Goal: Find specific page/section: Find specific page/section

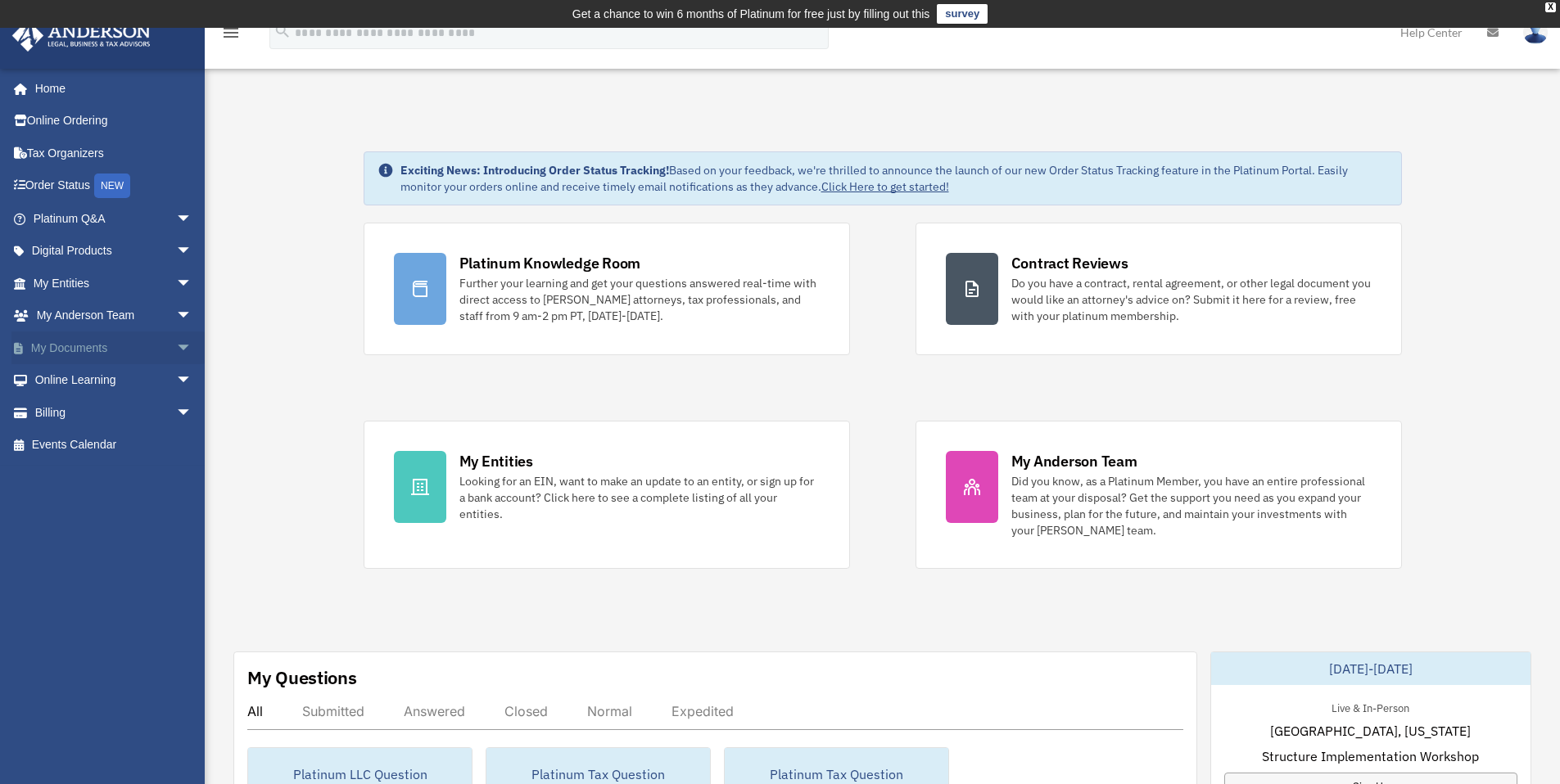
click at [81, 347] on link "My Documents arrow_drop_down" at bounding box center [114, 348] width 206 height 33
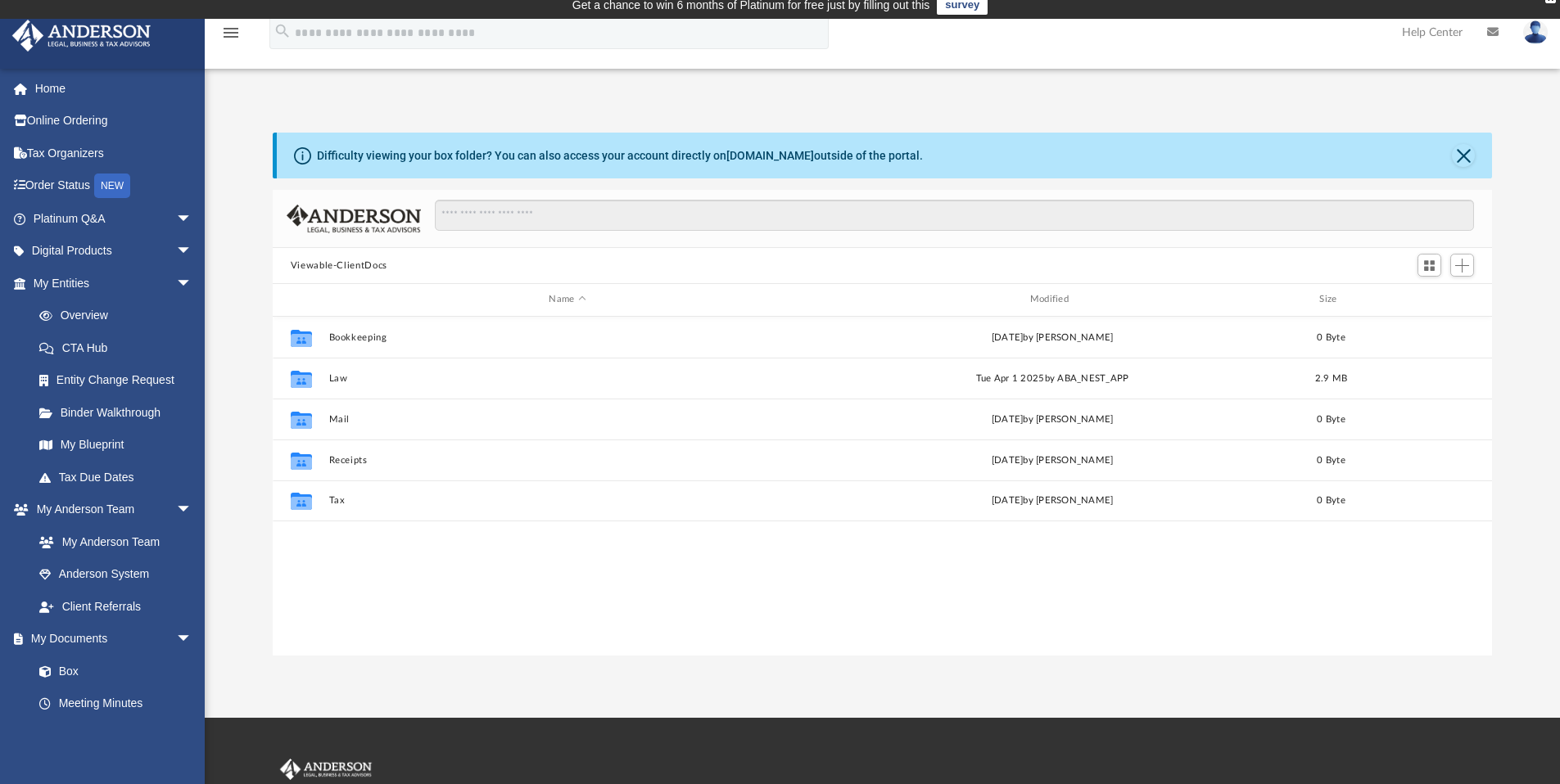
scroll to position [359, 1207]
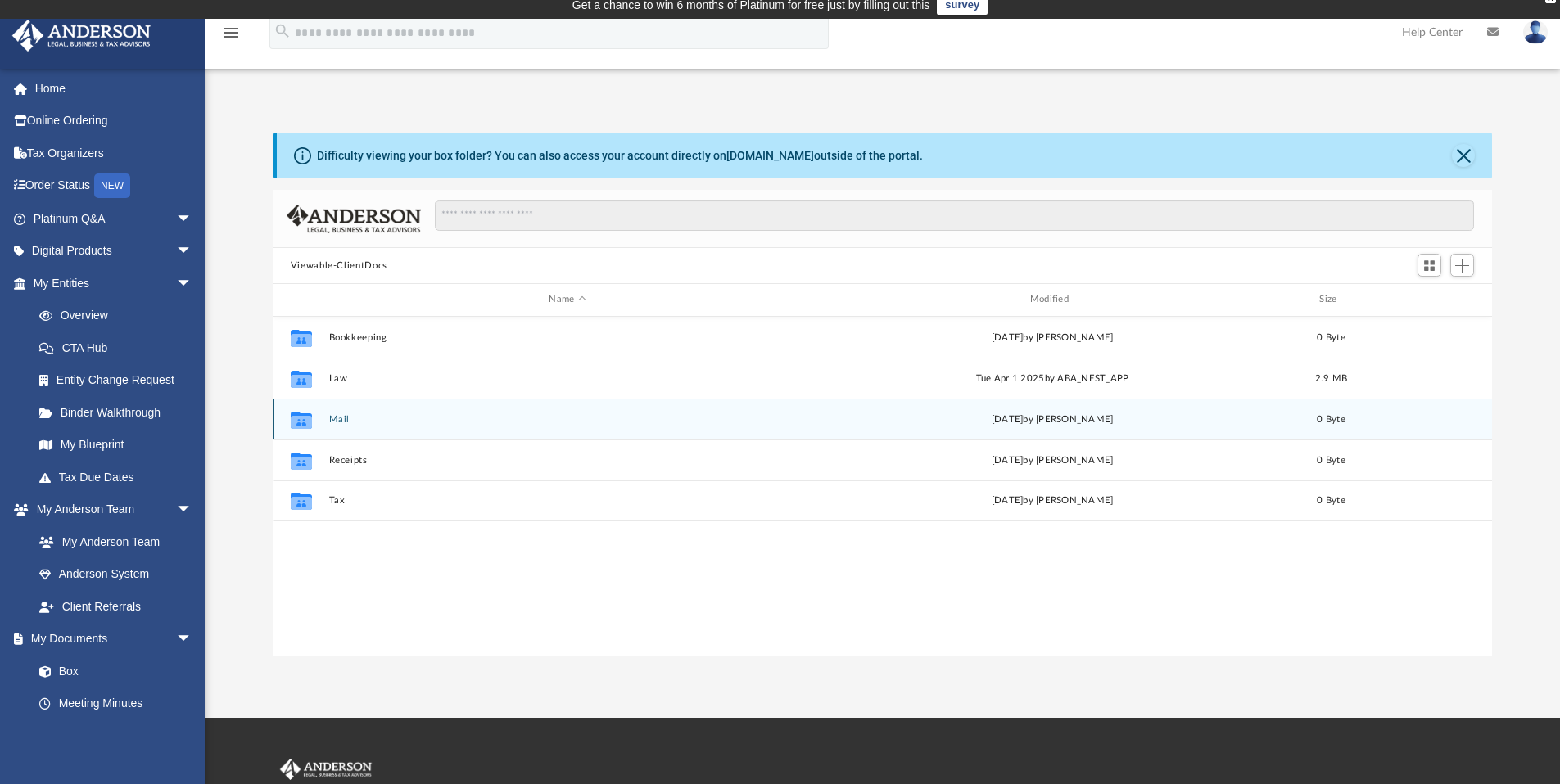
click at [343, 423] on div "Collaborated Folder Mail Fri Mar 17 2023 by Bre Mooney 0 Byte" at bounding box center [883, 419] width 1221 height 41
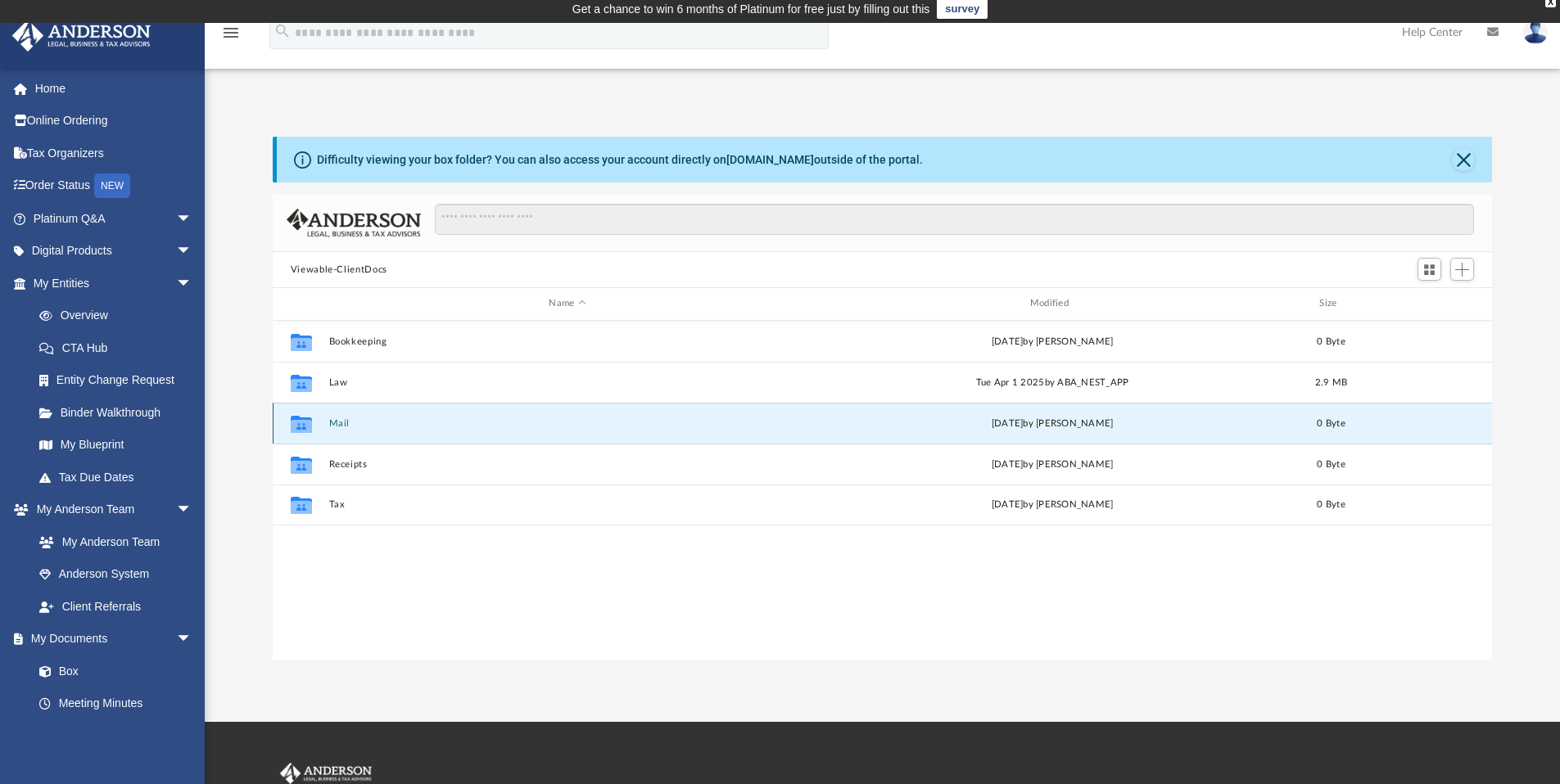
scroll to position [0, 0]
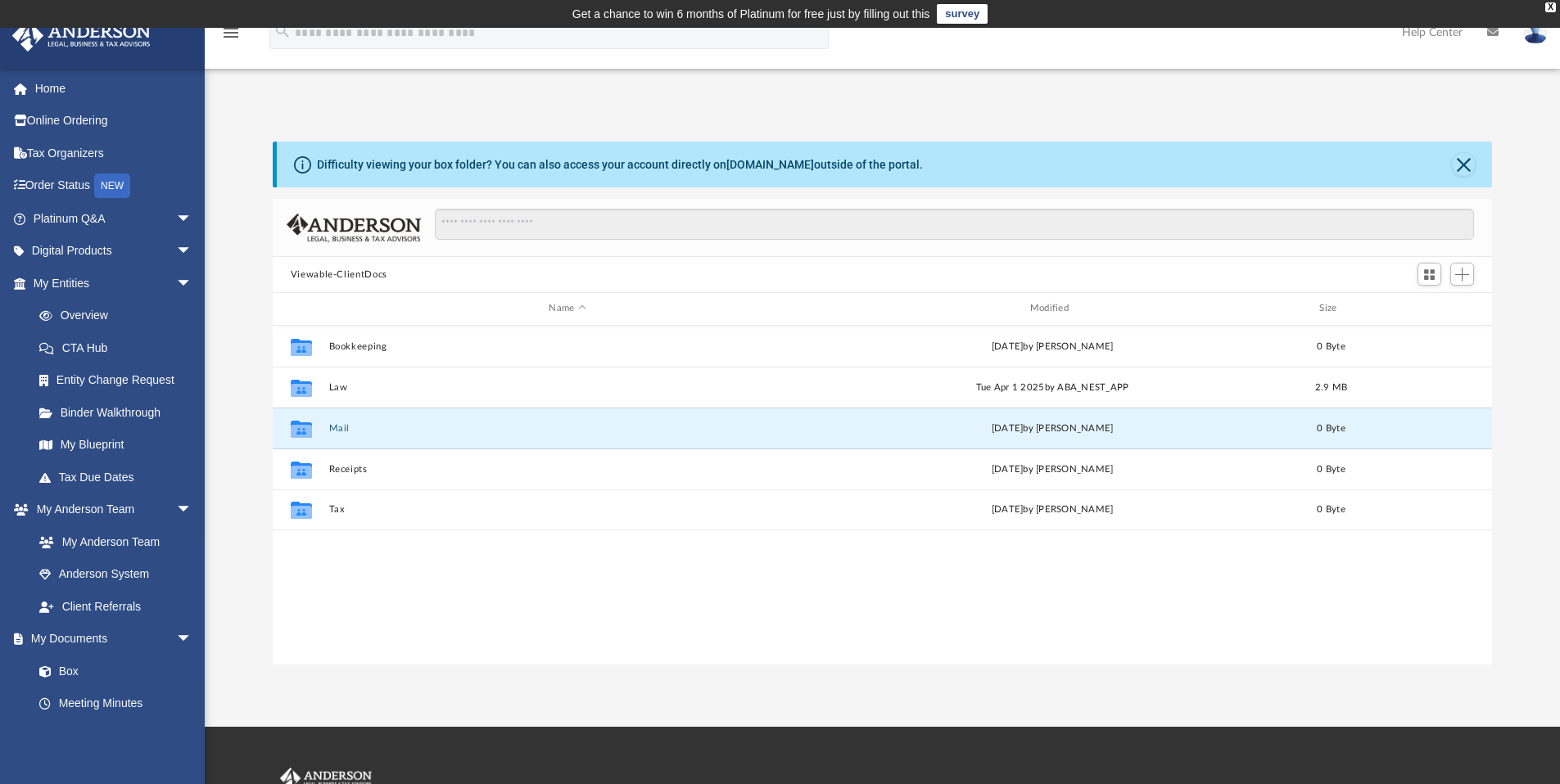
click at [1425, 36] on link "Help Center" at bounding box center [1431, 32] width 85 height 64
click at [1425, 33] on link "Help Center" at bounding box center [1431, 32] width 85 height 64
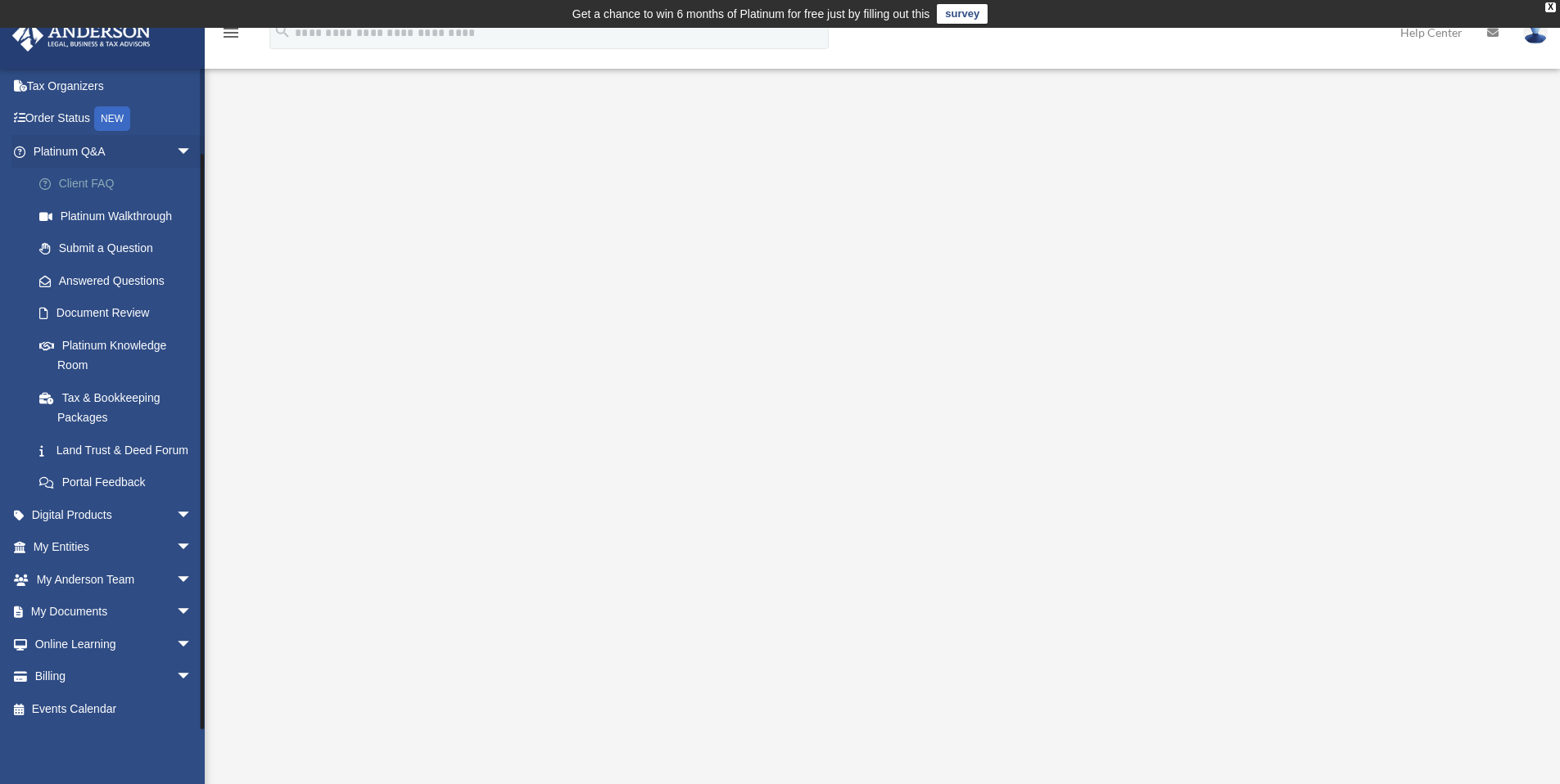
click at [90, 168] on link "Client FAQ" at bounding box center [120, 184] width 194 height 33
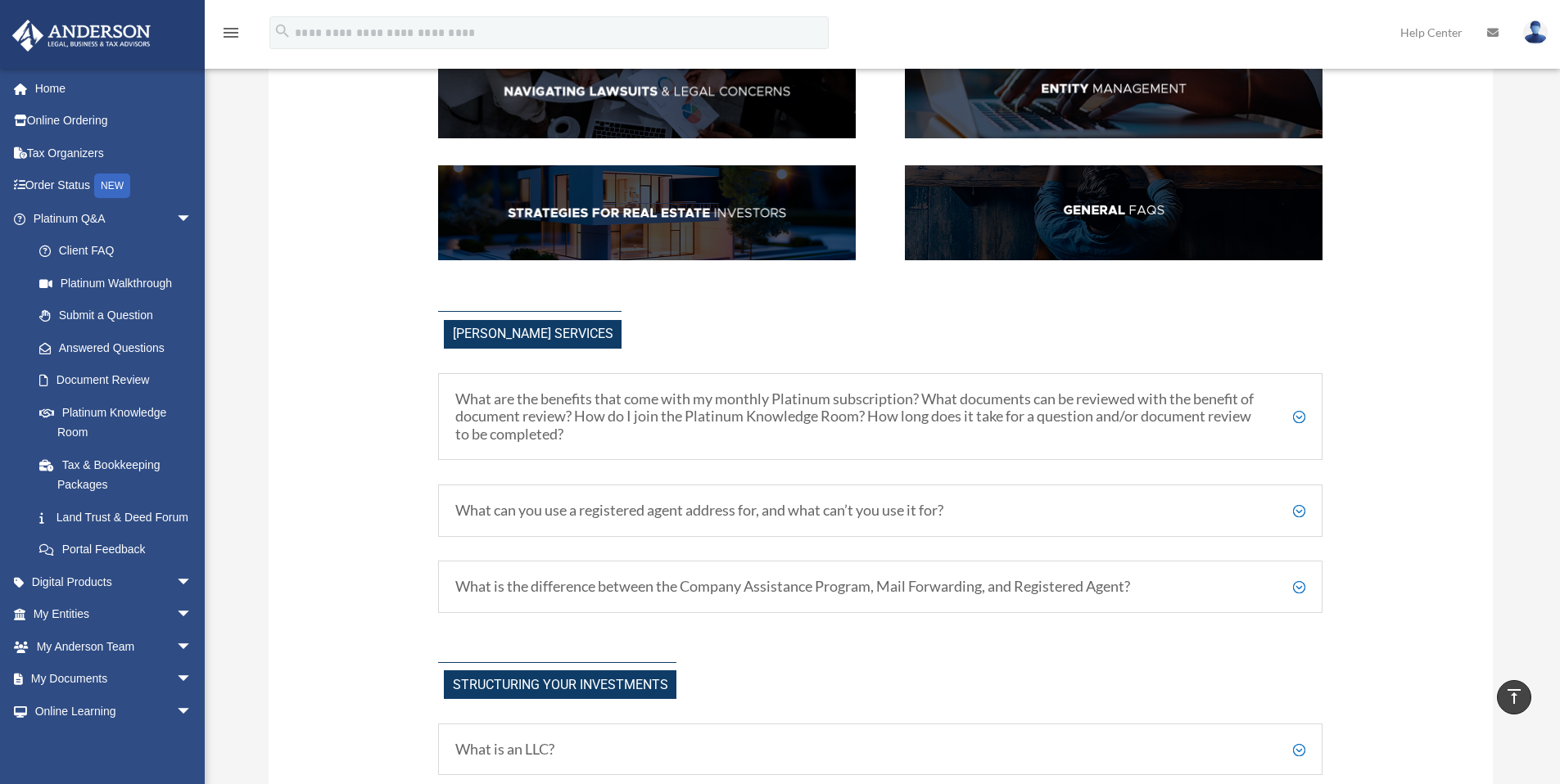
scroll to position [364, 0]
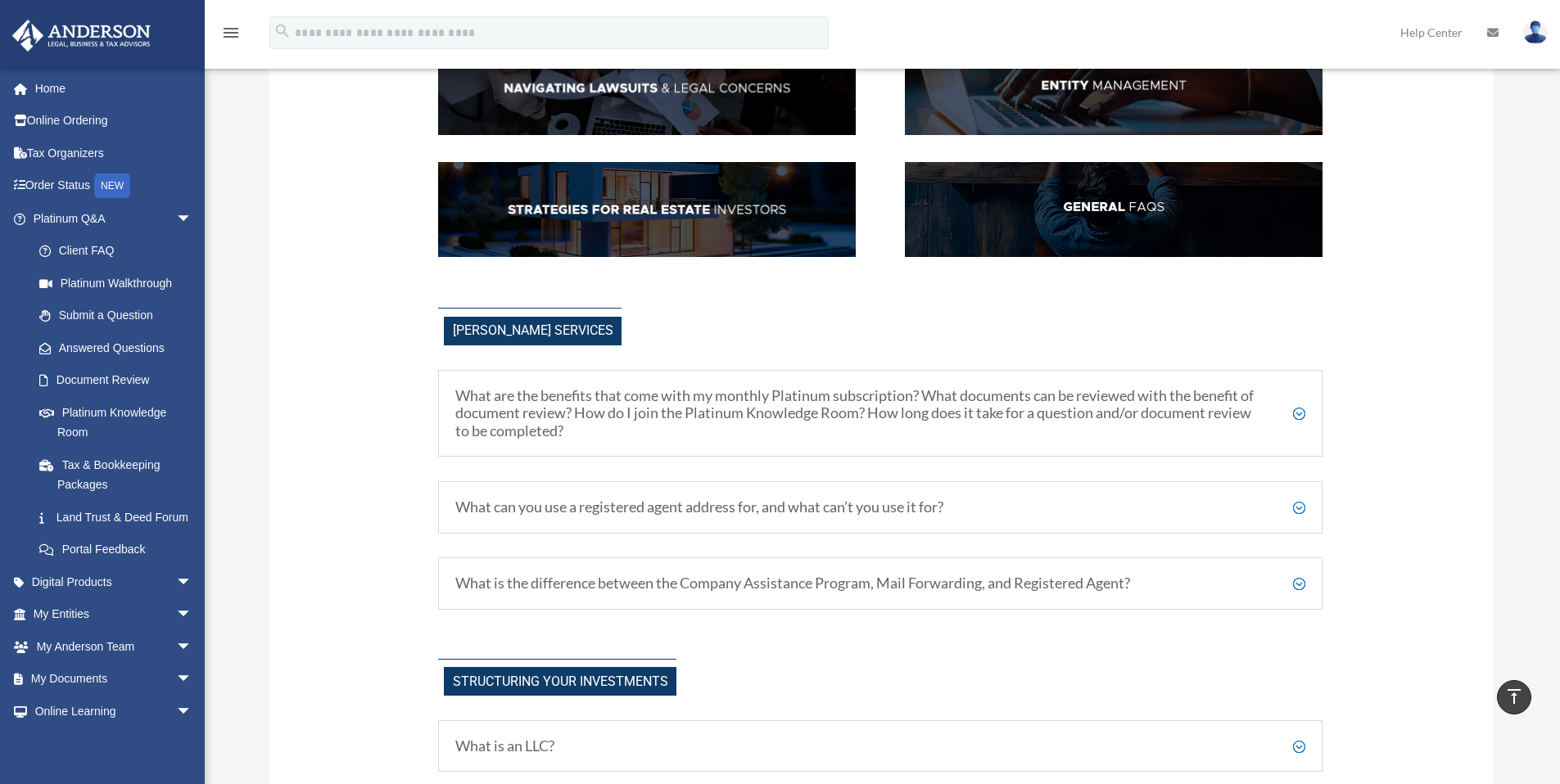
click at [1300, 510] on h5 "What can you use a registered agent address for, and what can’t you use it for?" at bounding box center [880, 507] width 850 height 18
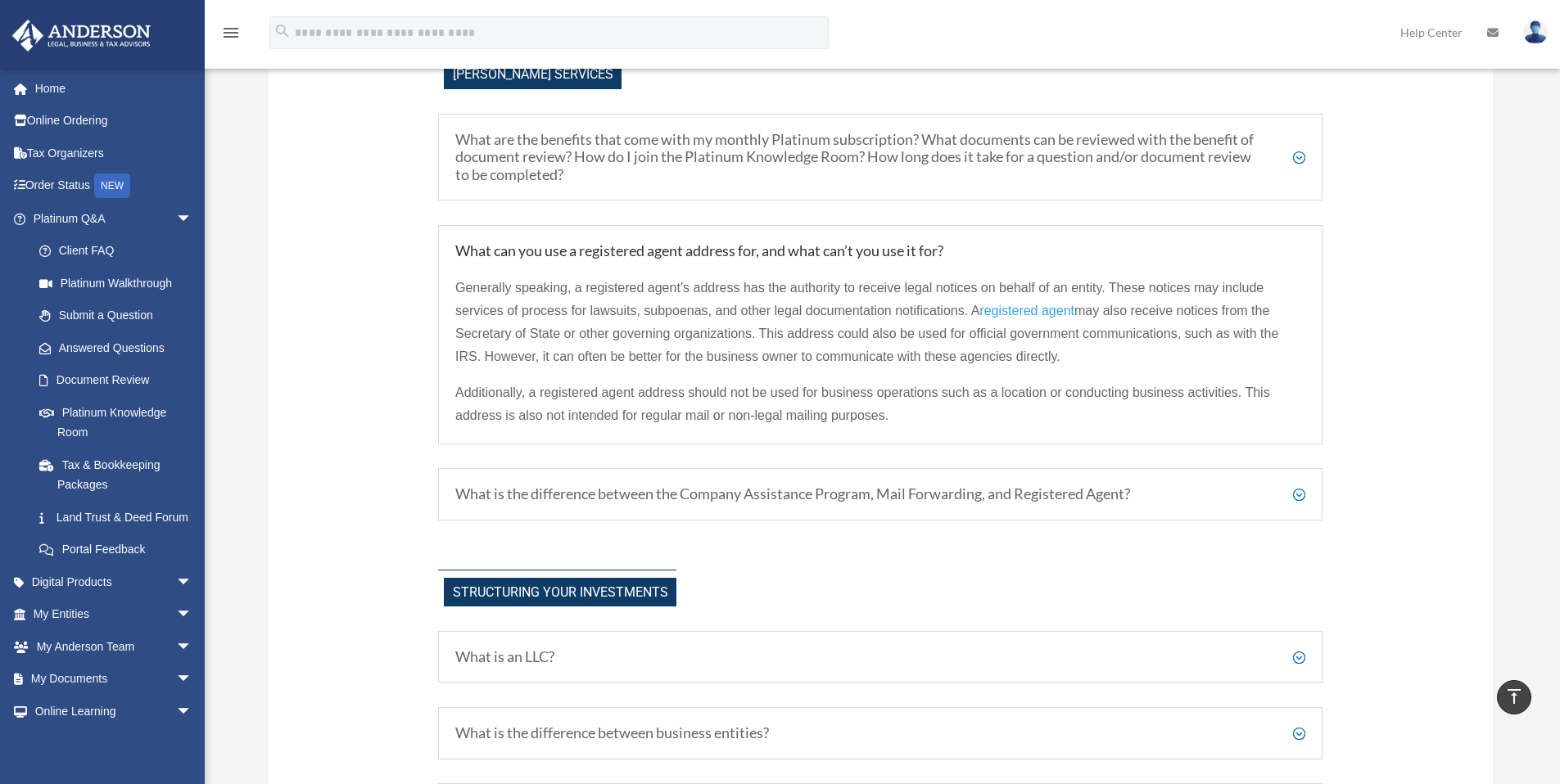
scroll to position [625, 0]
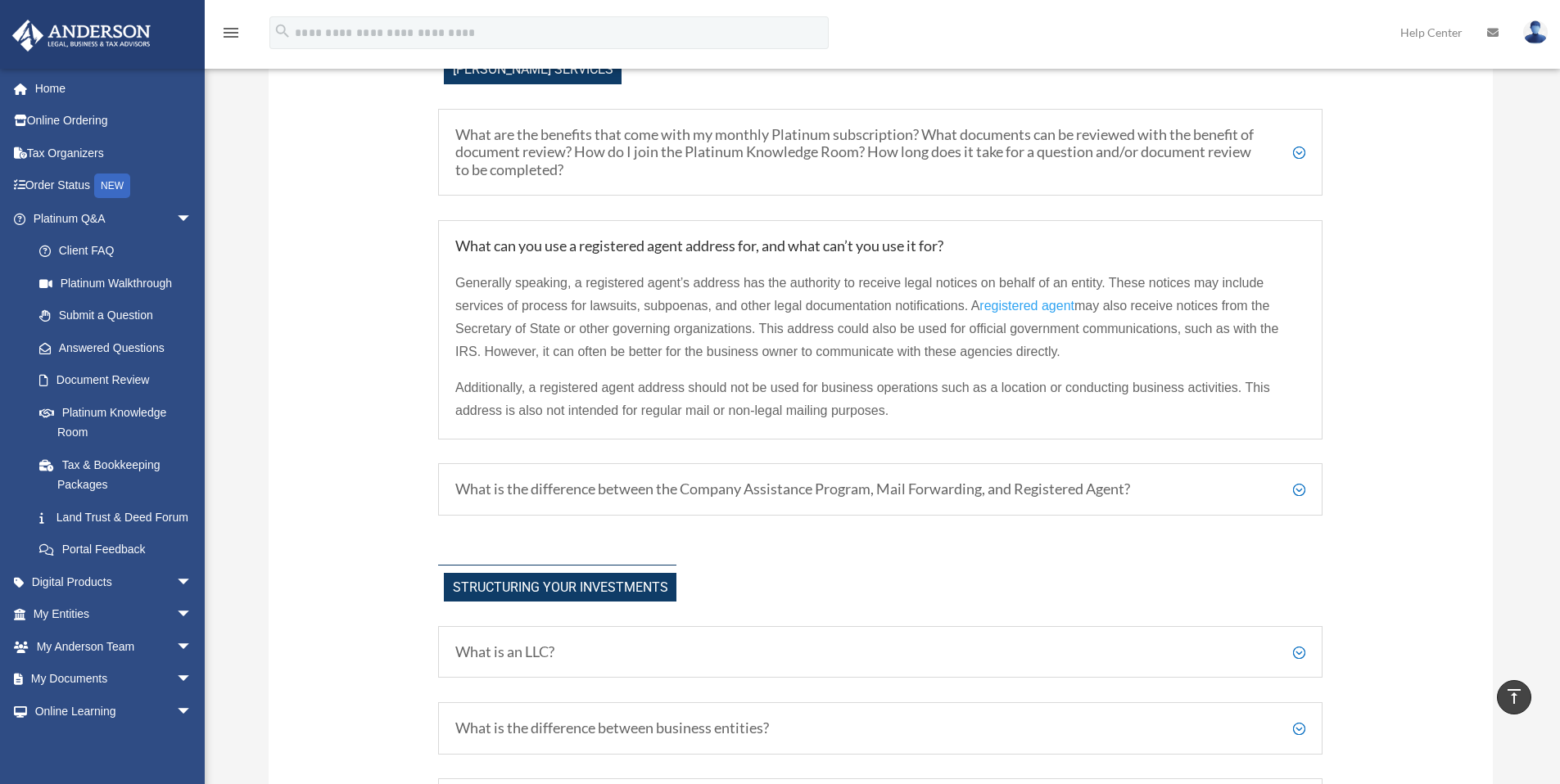
click at [1293, 488] on h5 "What is the difference between the Company Assistance Program, Mail Forwarding,…" at bounding box center [880, 489] width 850 height 18
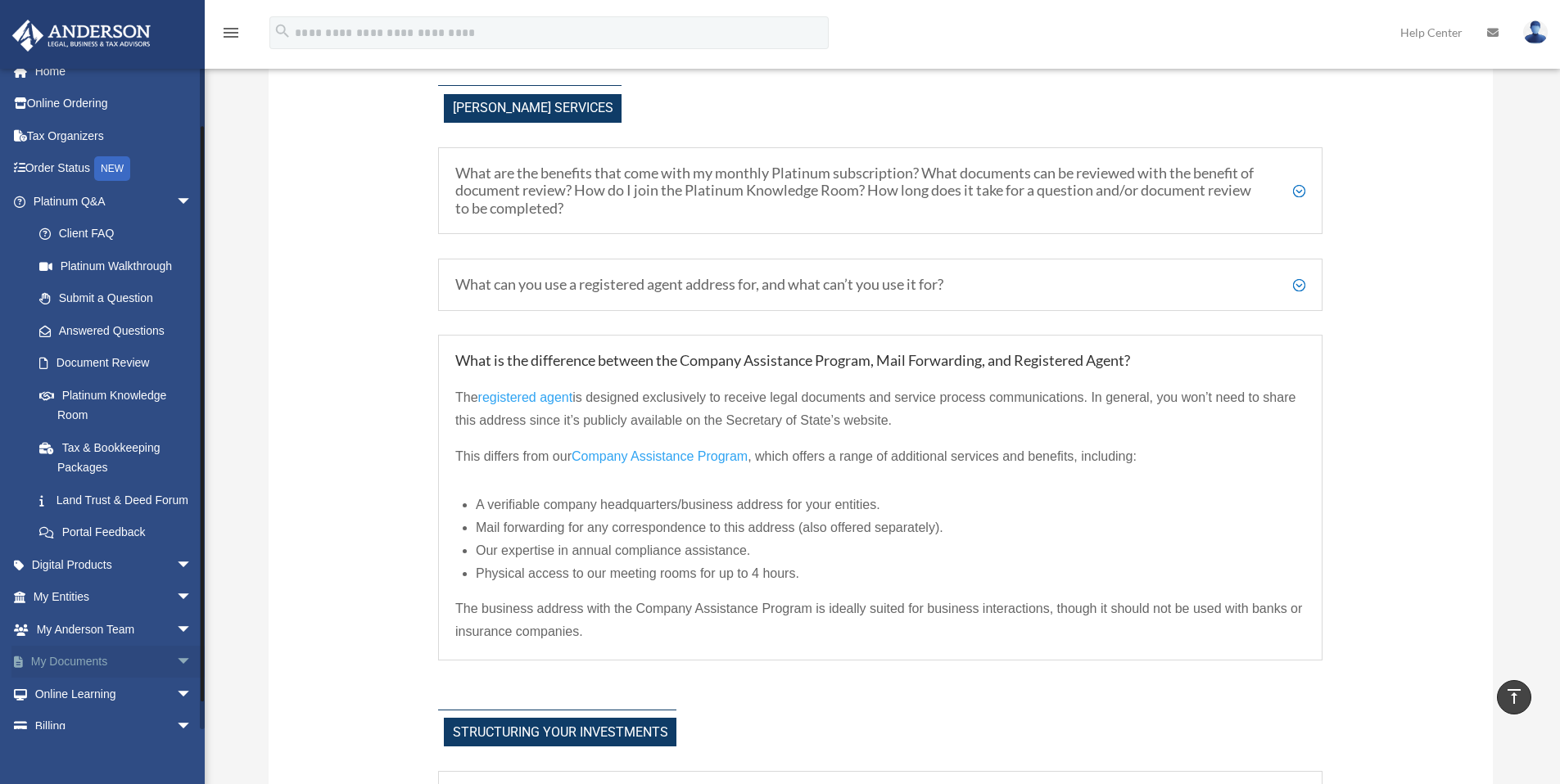
scroll to position [0, 0]
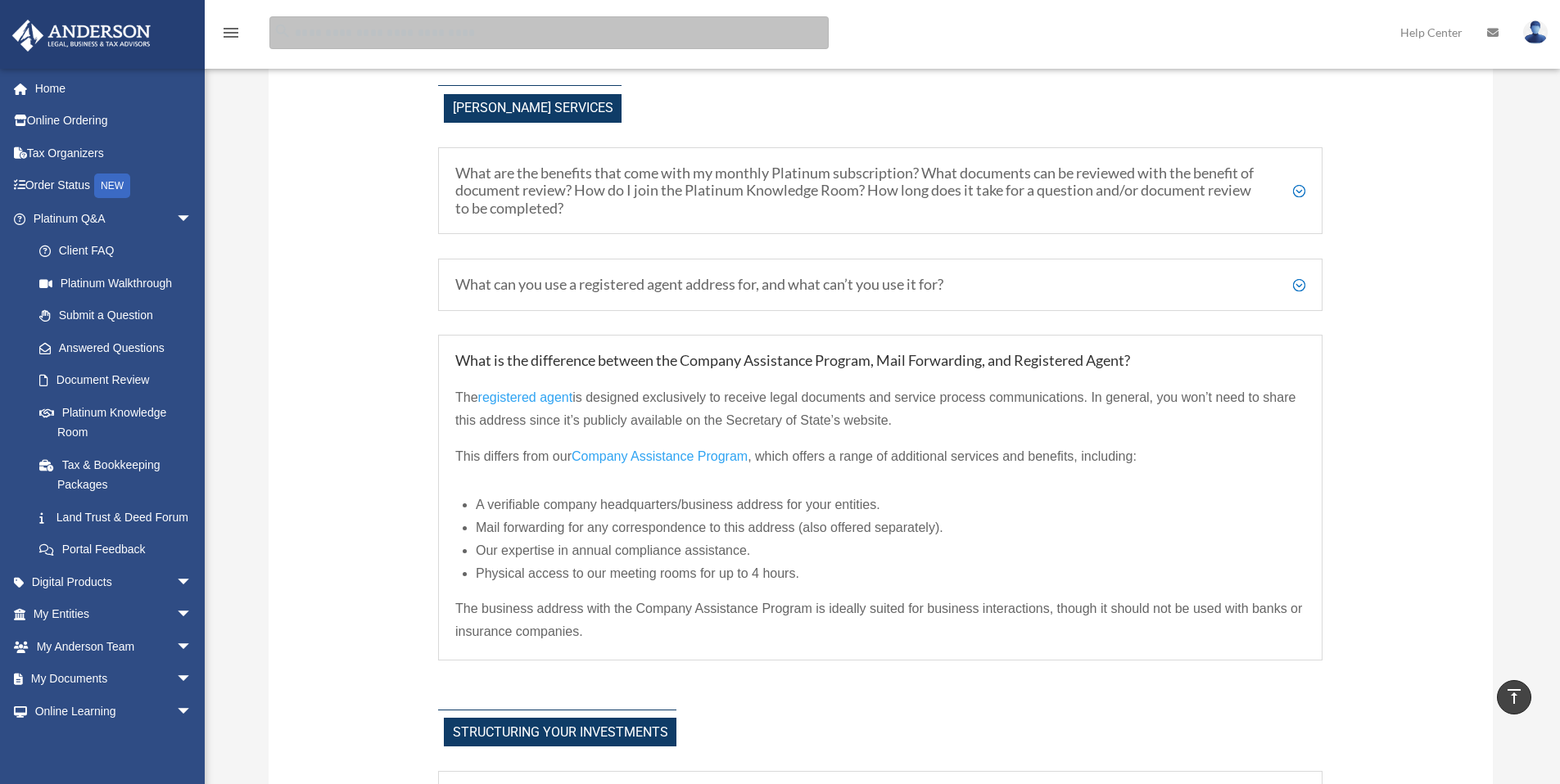
click at [370, 40] on input "search" at bounding box center [549, 33] width 560 height 33
type input "**********"
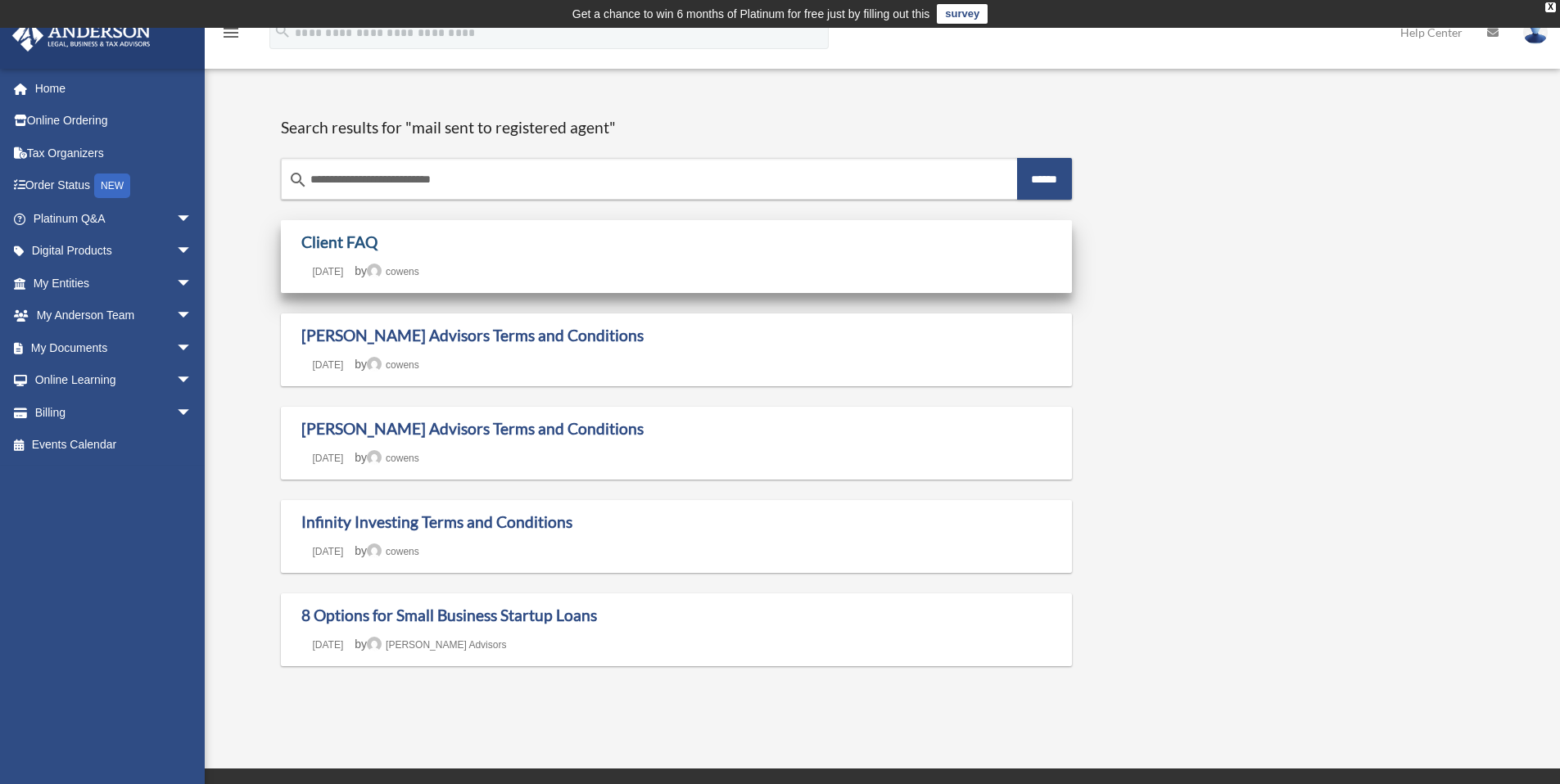
click at [338, 251] on link "Client FAQ" at bounding box center [339, 242] width 76 height 19
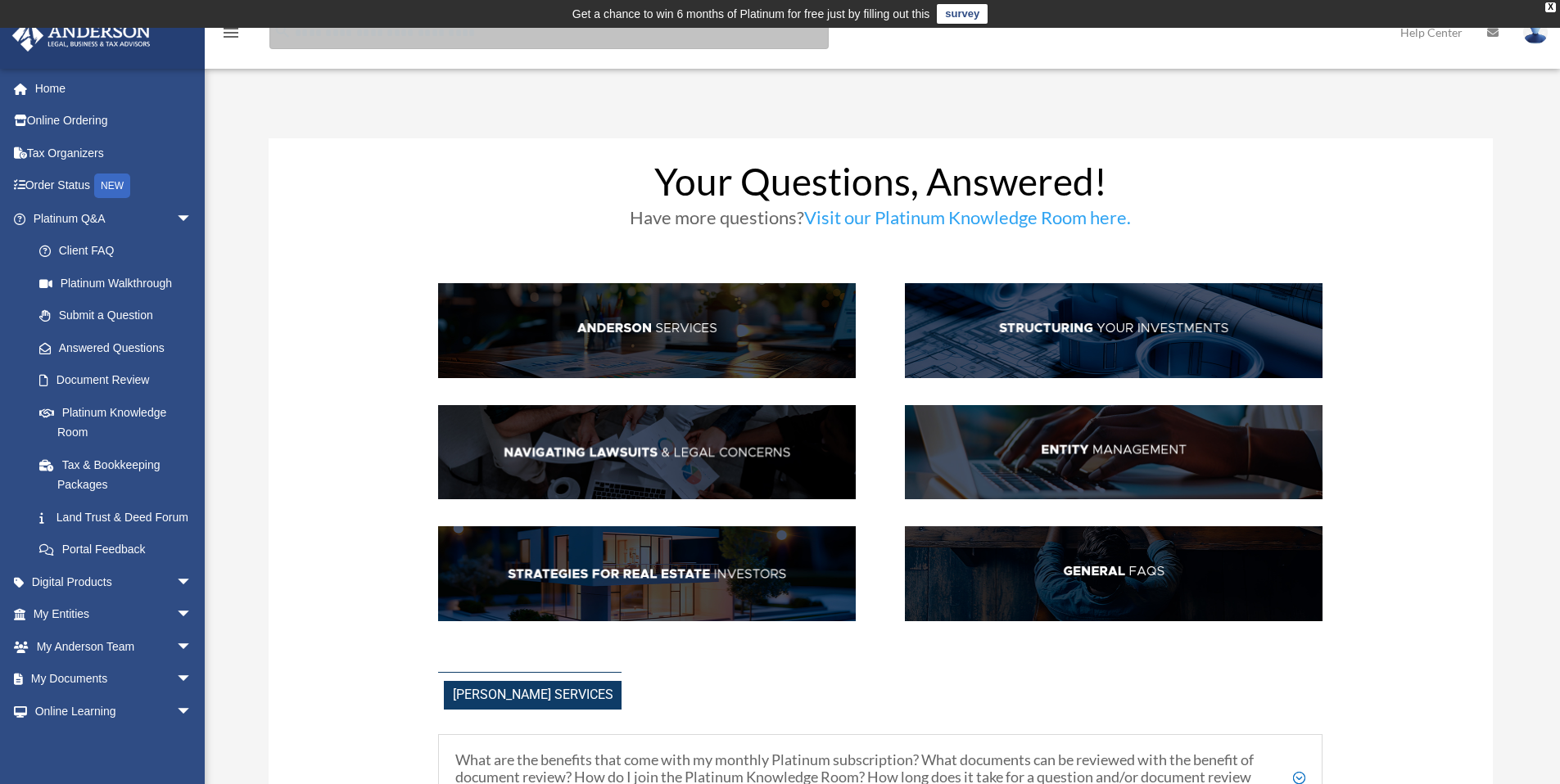
click at [392, 39] on input "search" at bounding box center [549, 33] width 560 height 33
type input "**********"
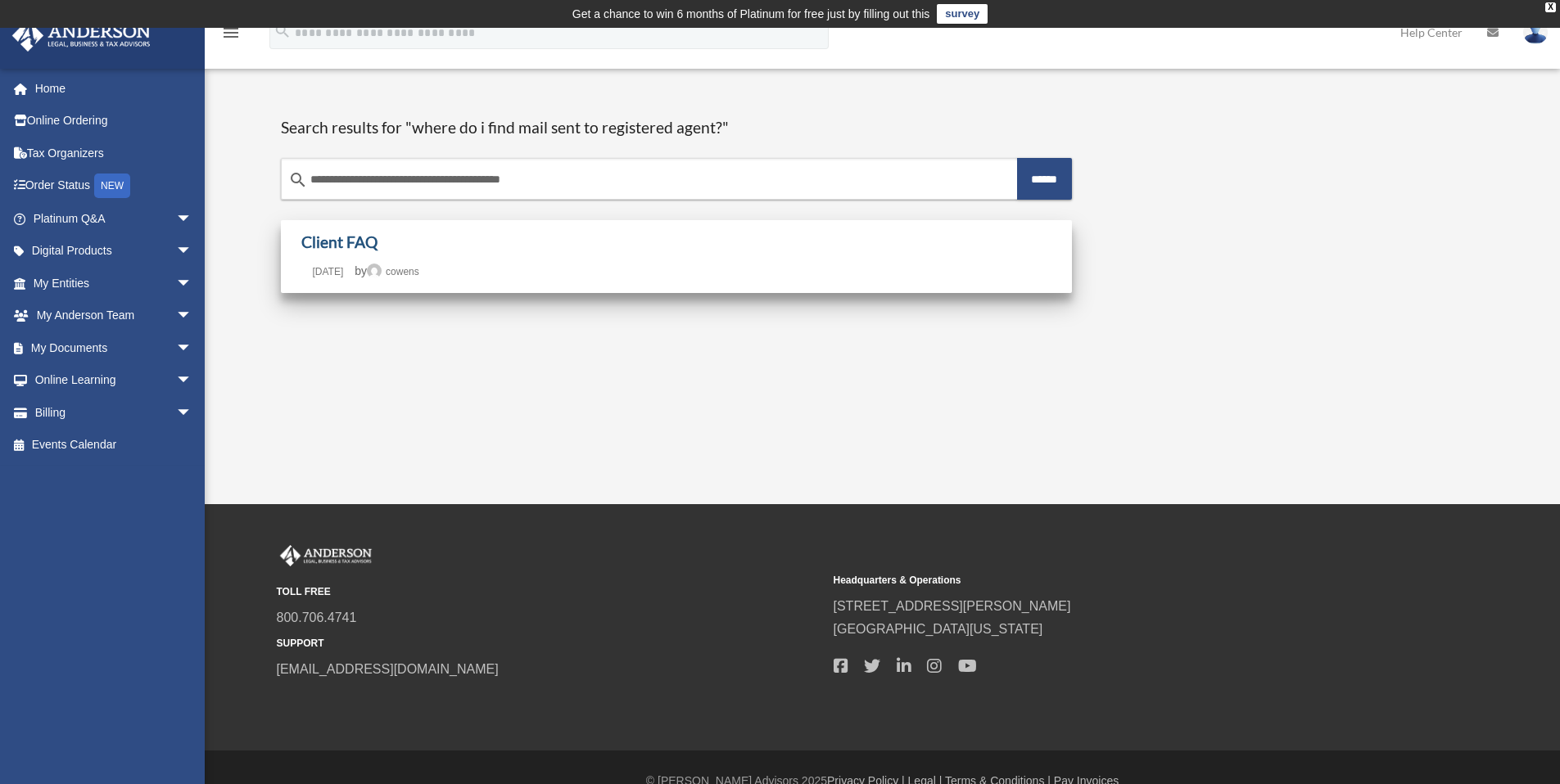
click at [329, 243] on link "Client FAQ" at bounding box center [339, 242] width 76 height 19
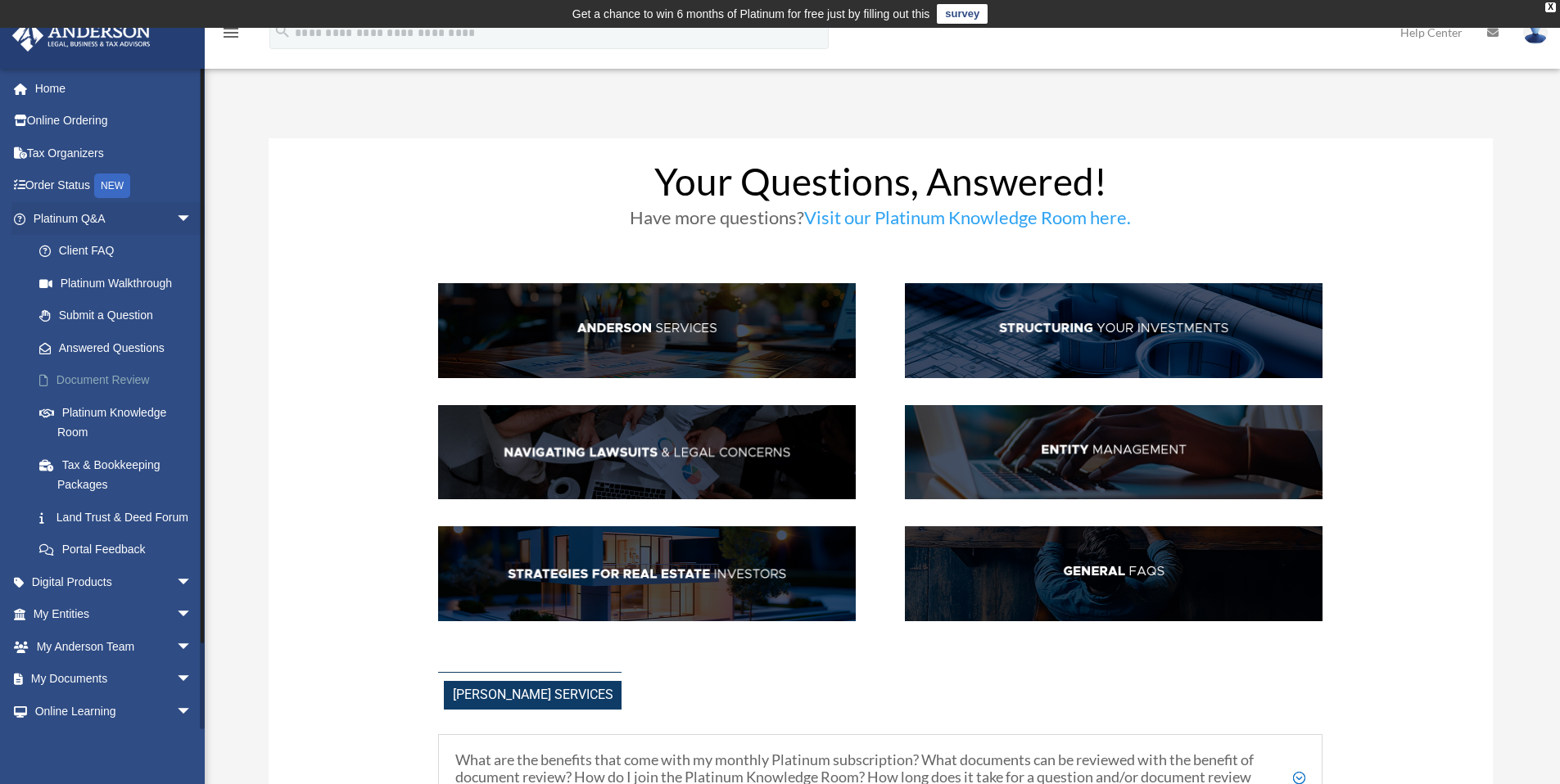
click at [127, 376] on link "Document Review" at bounding box center [120, 380] width 194 height 33
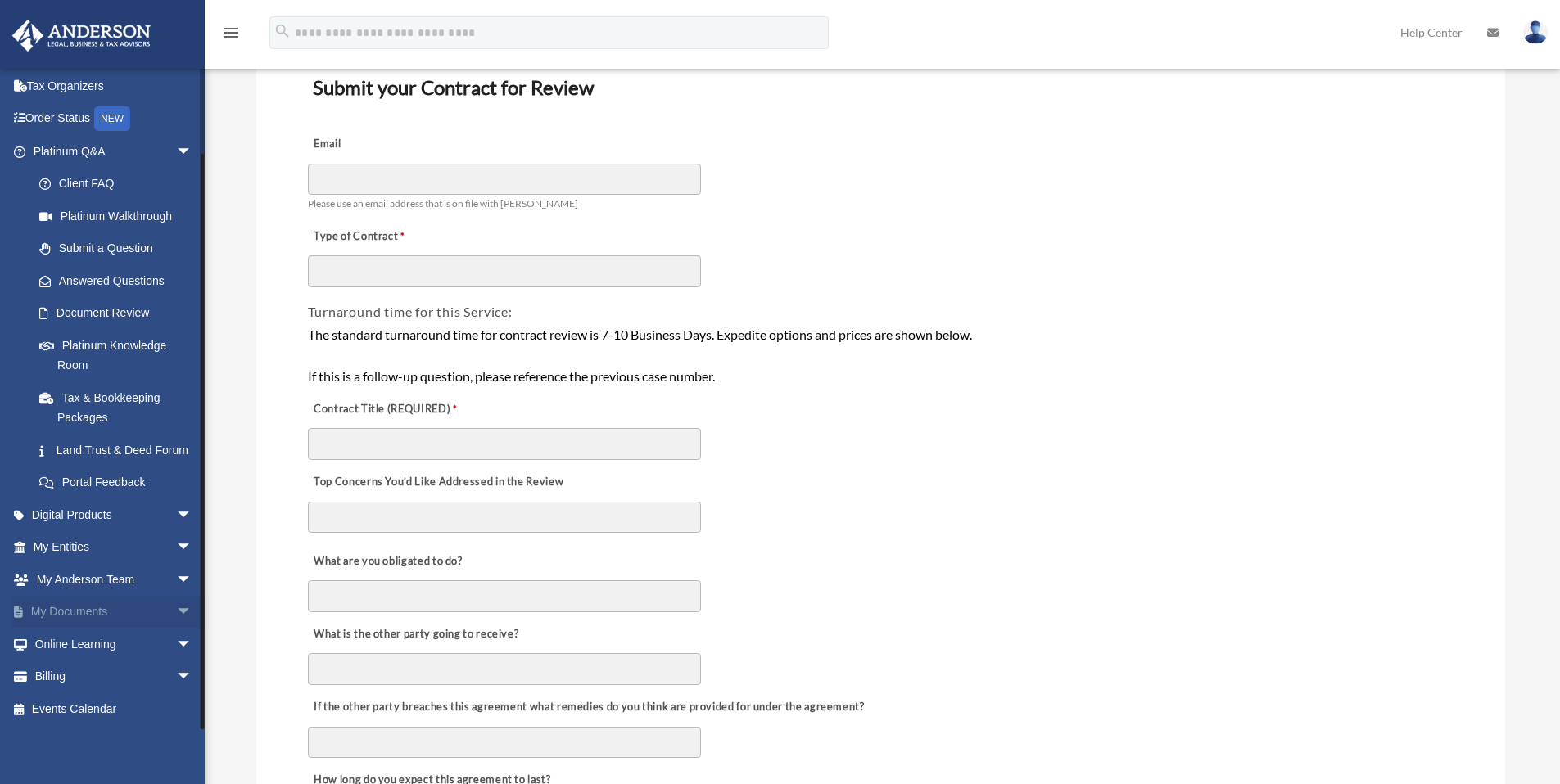
scroll to position [154, 0]
click at [176, 609] on span "arrow_drop_down" at bounding box center [192, 613] width 33 height 33
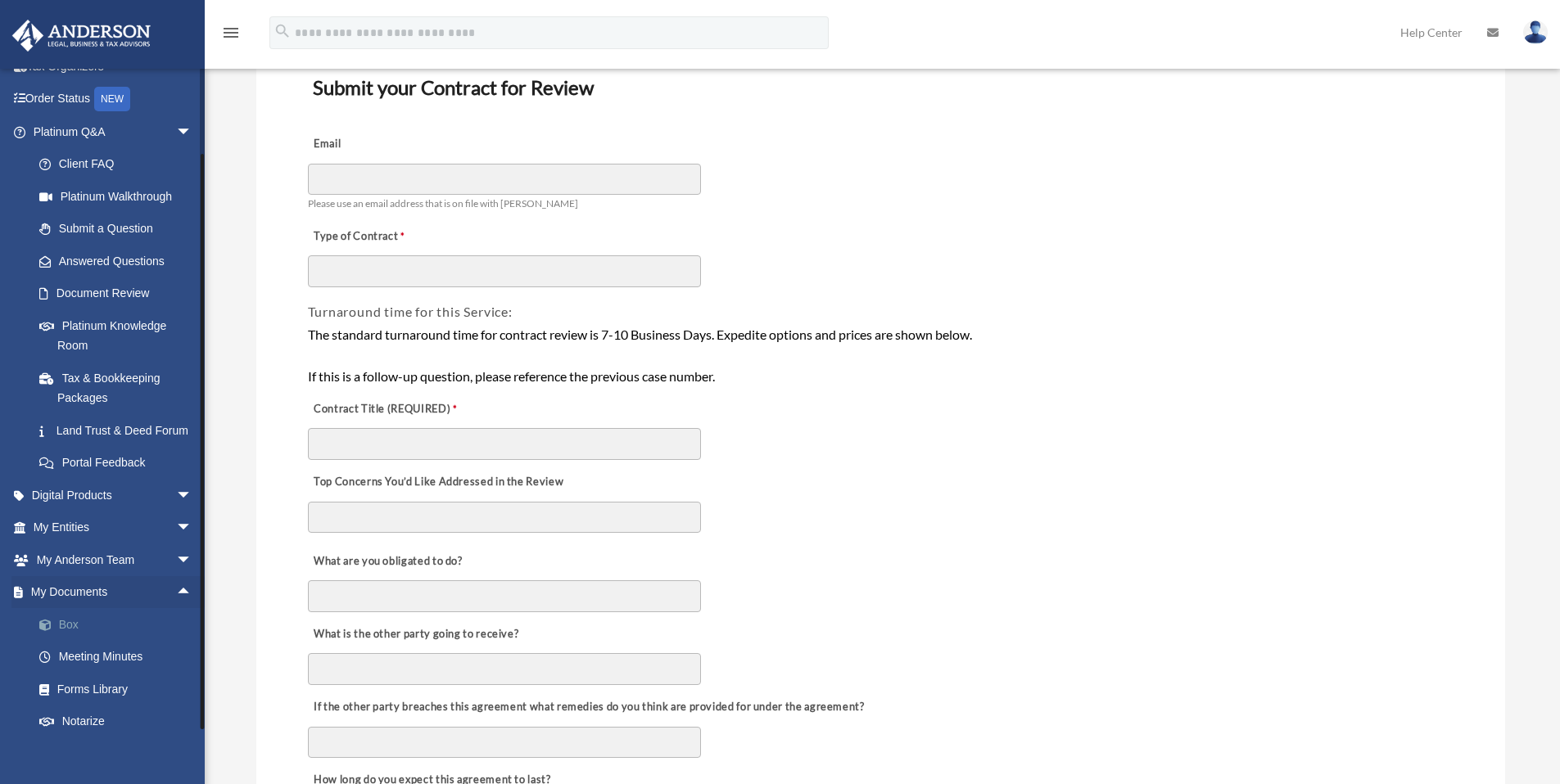
click at [67, 641] on link "Box" at bounding box center [120, 625] width 194 height 33
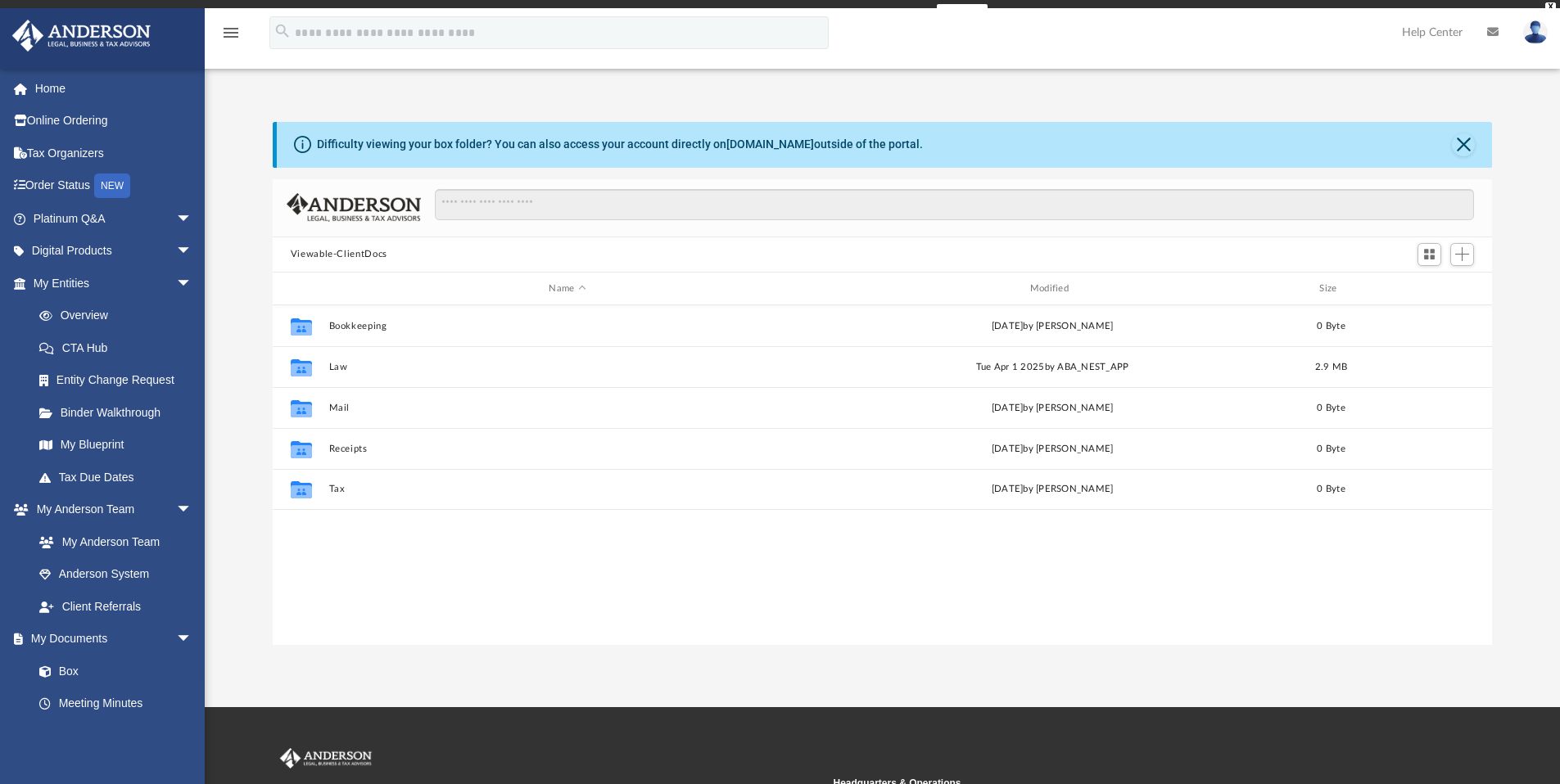
scroll to position [359, 1207]
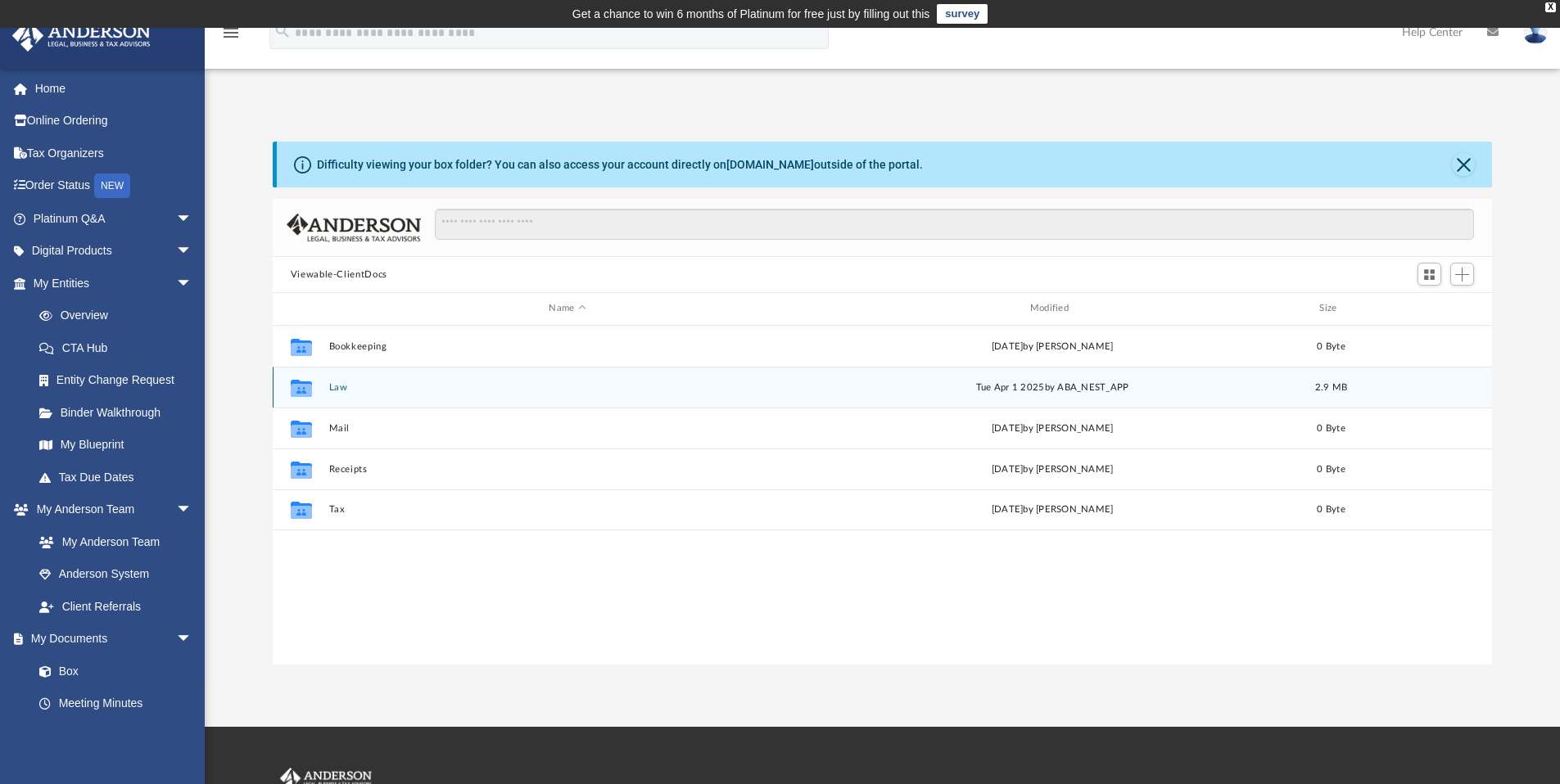
click at [345, 388] on button "Law" at bounding box center [567, 387] width 477 height 10
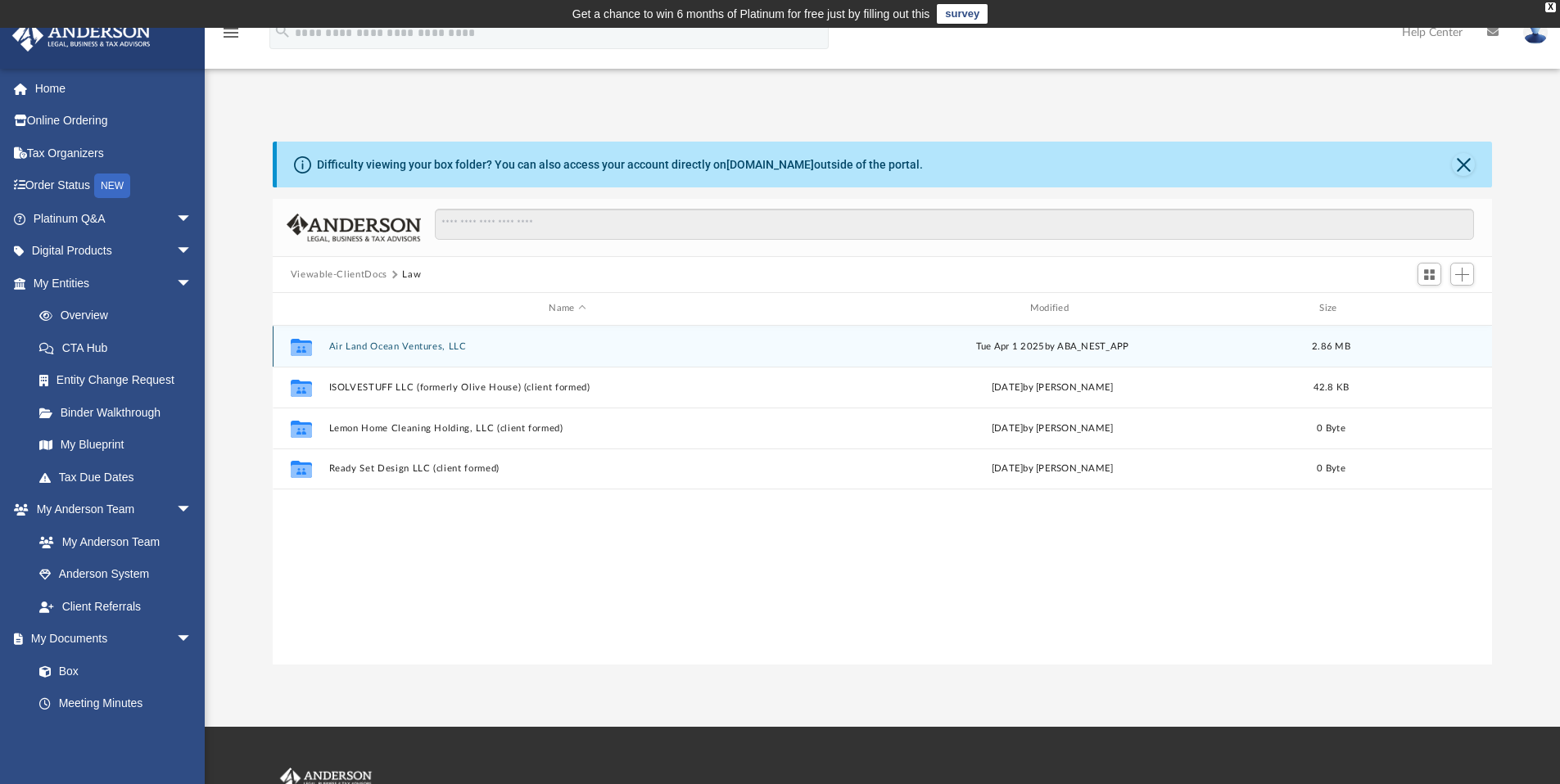
click at [362, 348] on button "Air Land Ocean Ventures, LLC" at bounding box center [567, 346] width 477 height 10
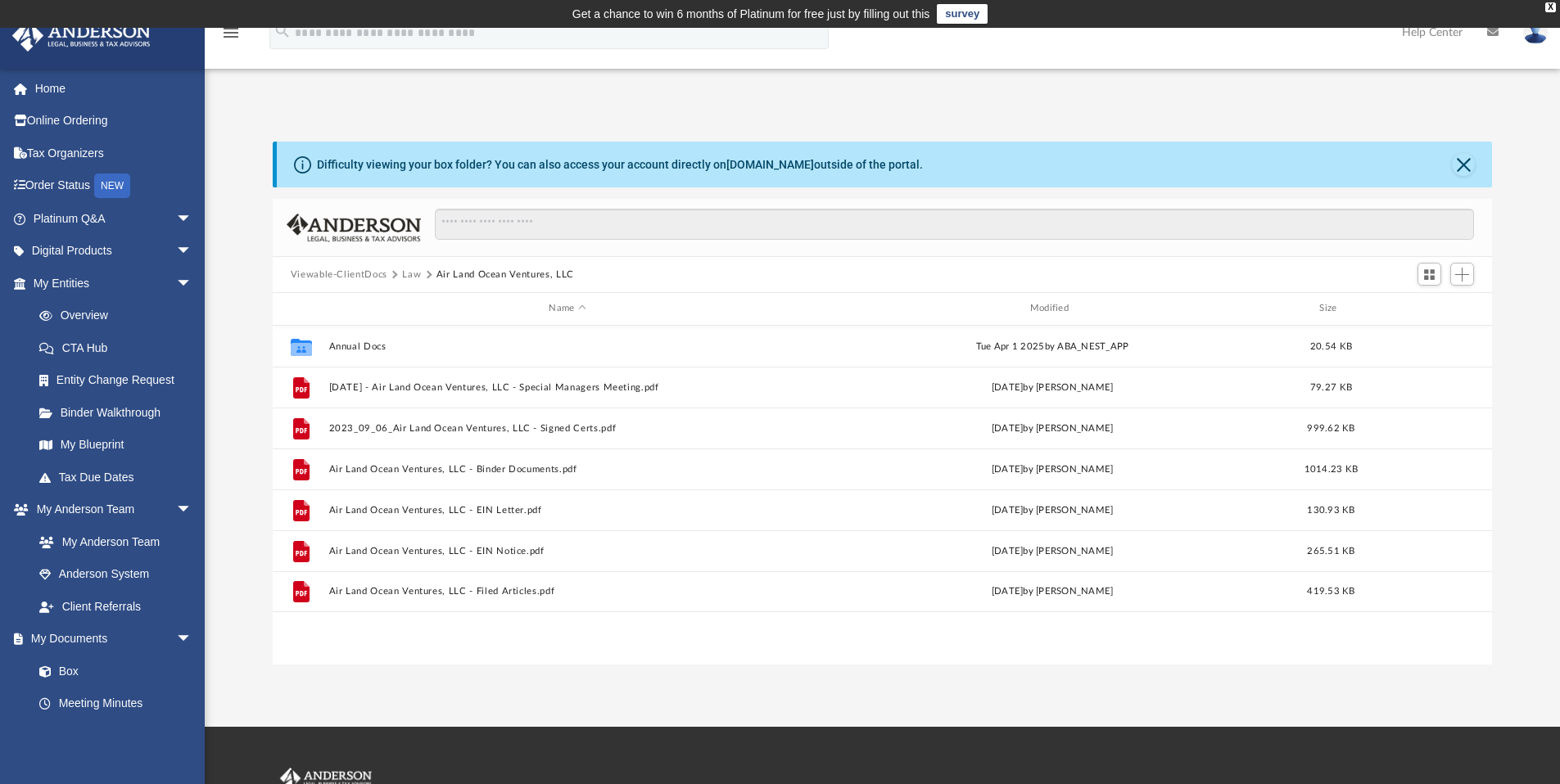
click at [411, 276] on button "Law" at bounding box center [411, 274] width 19 height 15
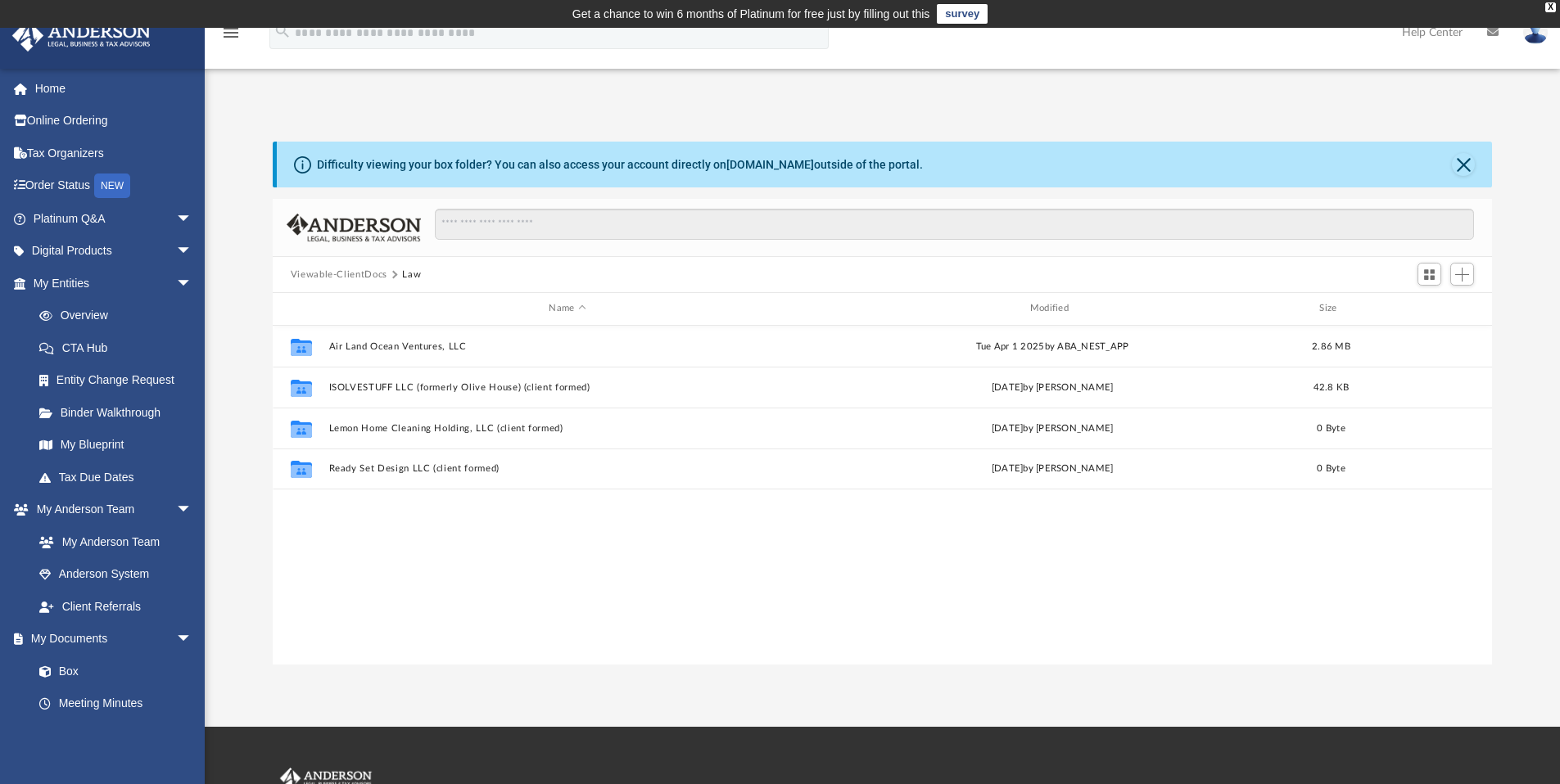
click at [364, 278] on button "Viewable-ClientDocs" at bounding box center [339, 274] width 97 height 15
